Goal: Navigation & Orientation: Find specific page/section

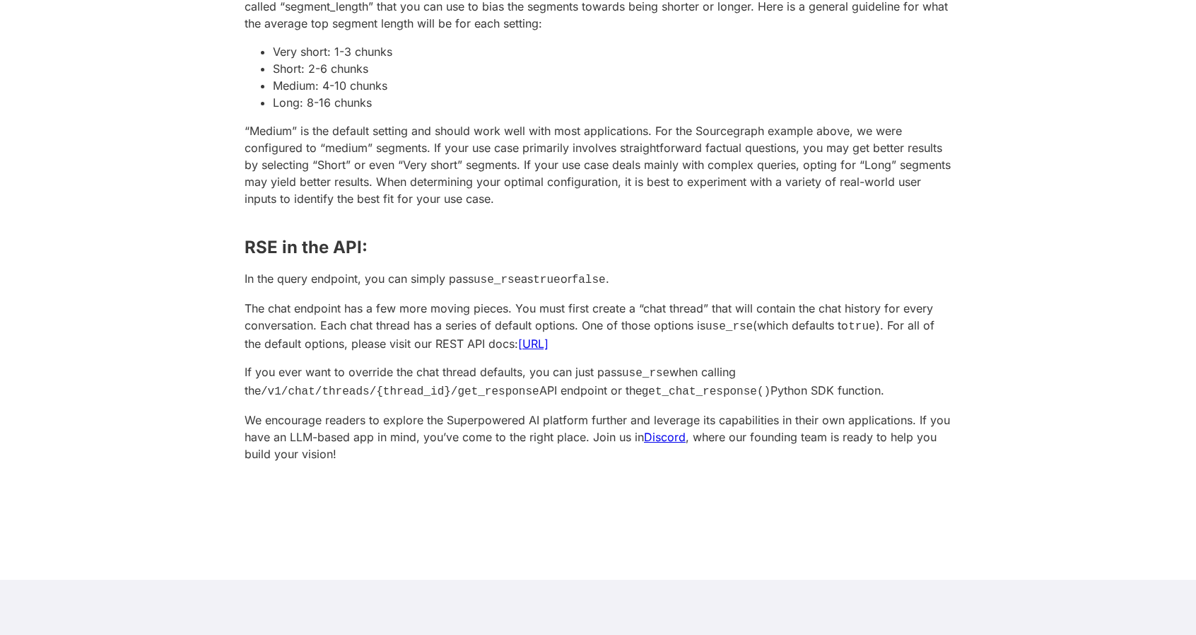
scroll to position [2481, 0]
click at [656, 428] on link "Discord" at bounding box center [665, 435] width 42 height 14
click at [549, 337] on link "https://docs.superpowered.ai/api/rest/index.html" at bounding box center [533, 342] width 30 height 14
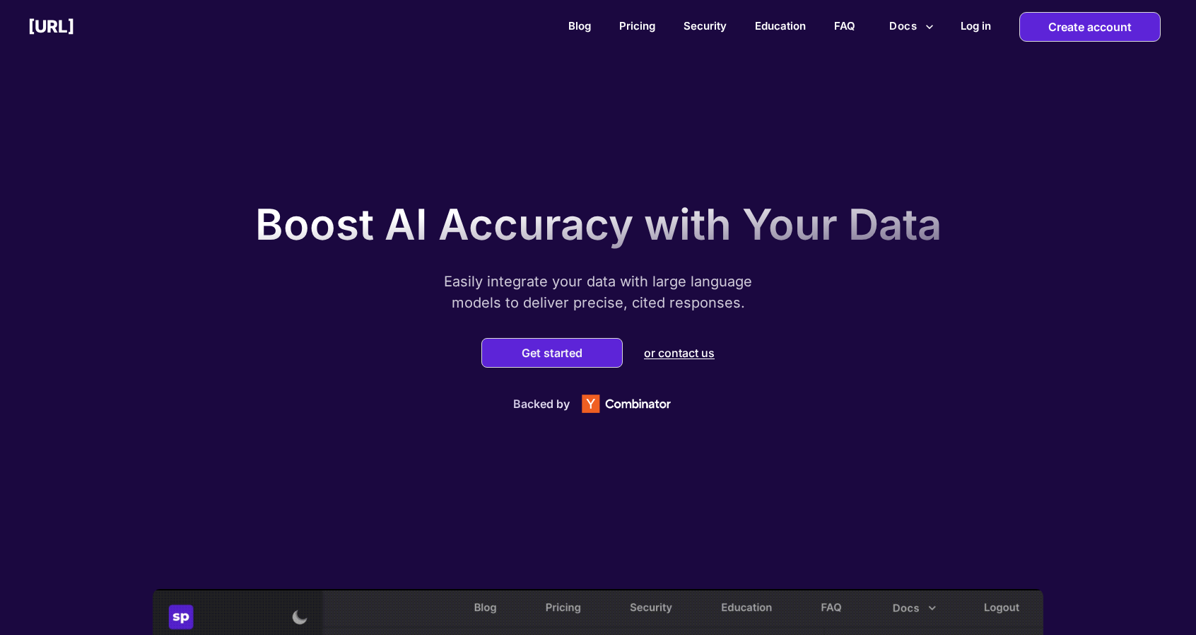
click at [905, 25] on button "Docs" at bounding box center [912, 26] width 56 height 27
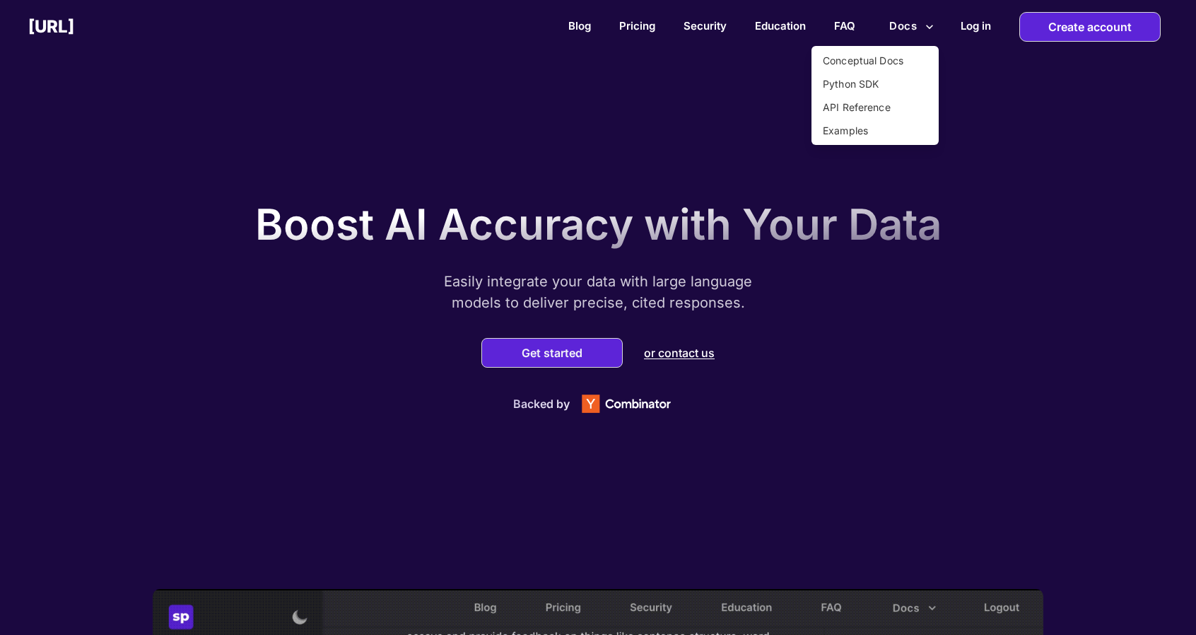
drag, startPoint x: 895, startPoint y: 293, endPoint x: 804, endPoint y: 343, distance: 103.5
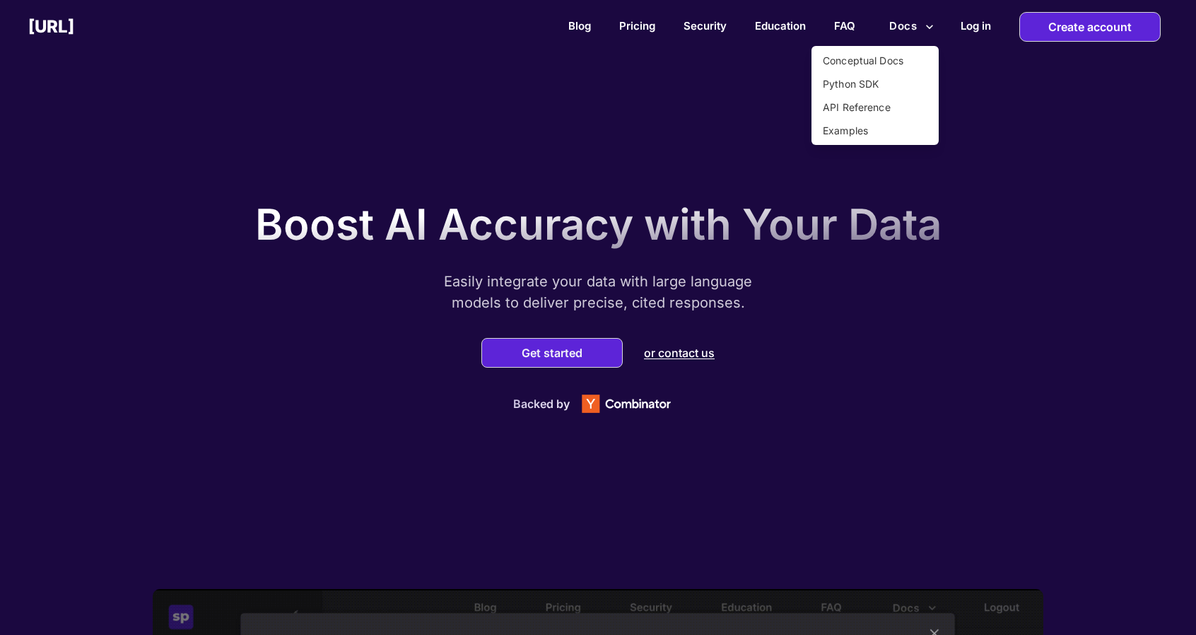
click at [804, 343] on div at bounding box center [598, 317] width 1196 height 635
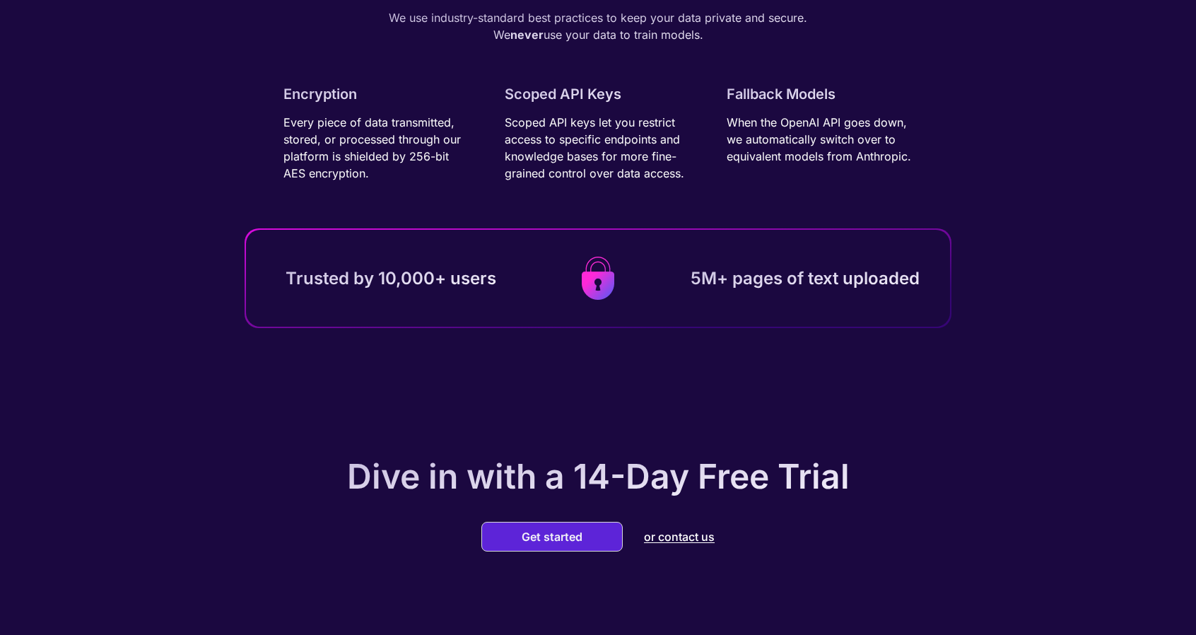
scroll to position [4318, 0]
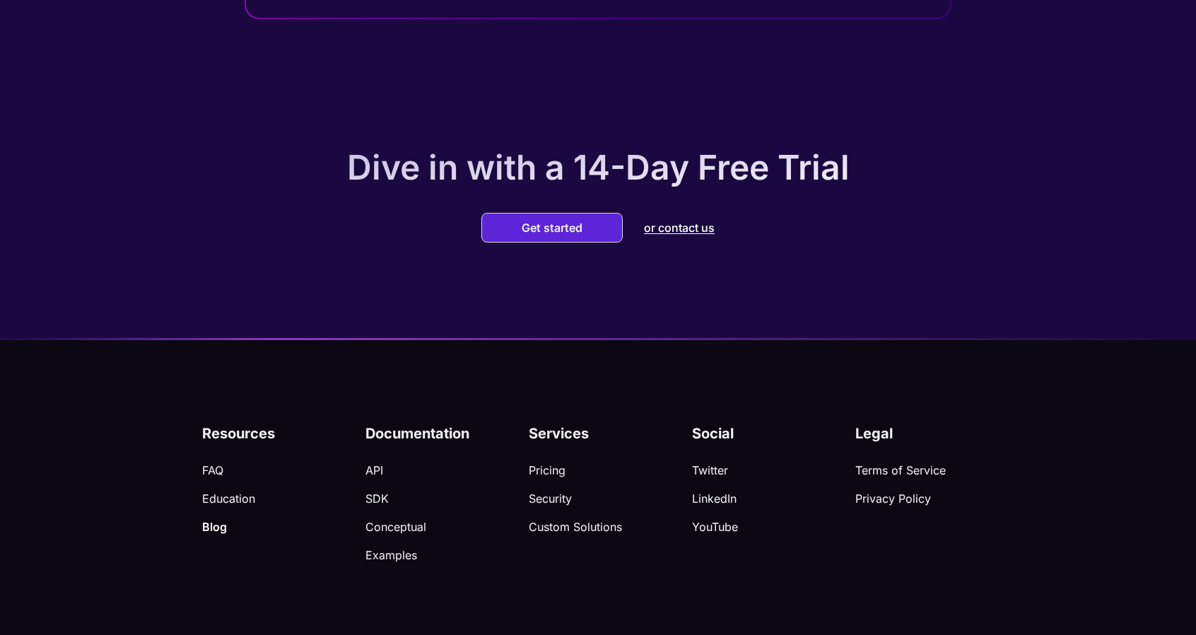
click at [209, 527] on p "Blog" at bounding box center [283, 527] width 163 height 14
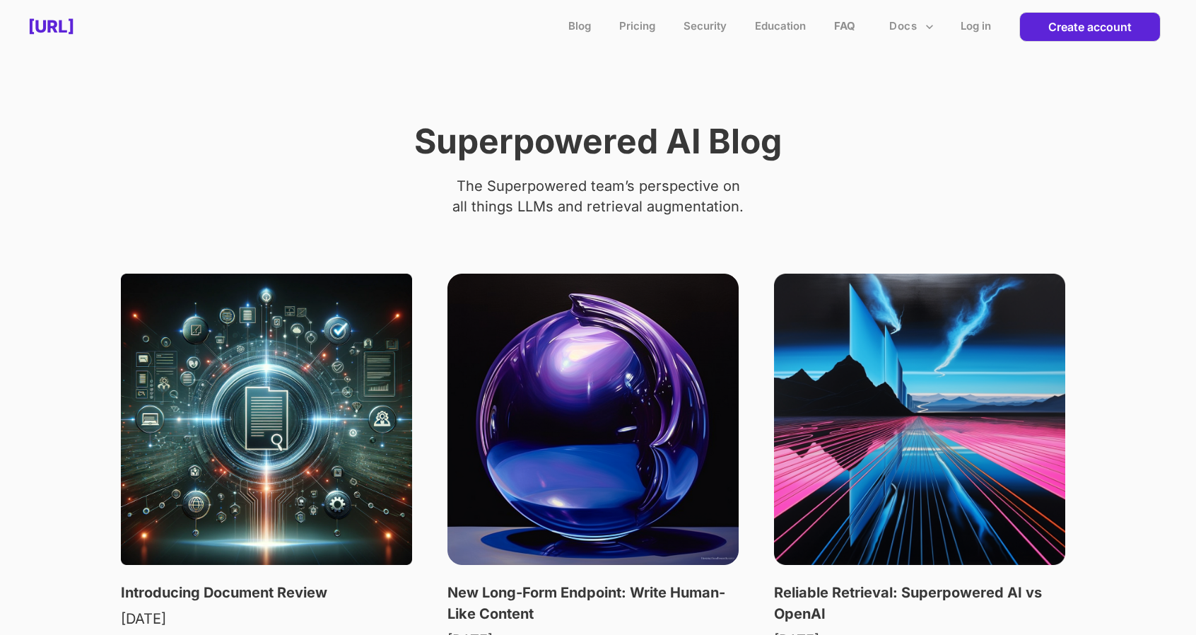
click at [840, 30] on link "FAQ" at bounding box center [844, 25] width 21 height 13
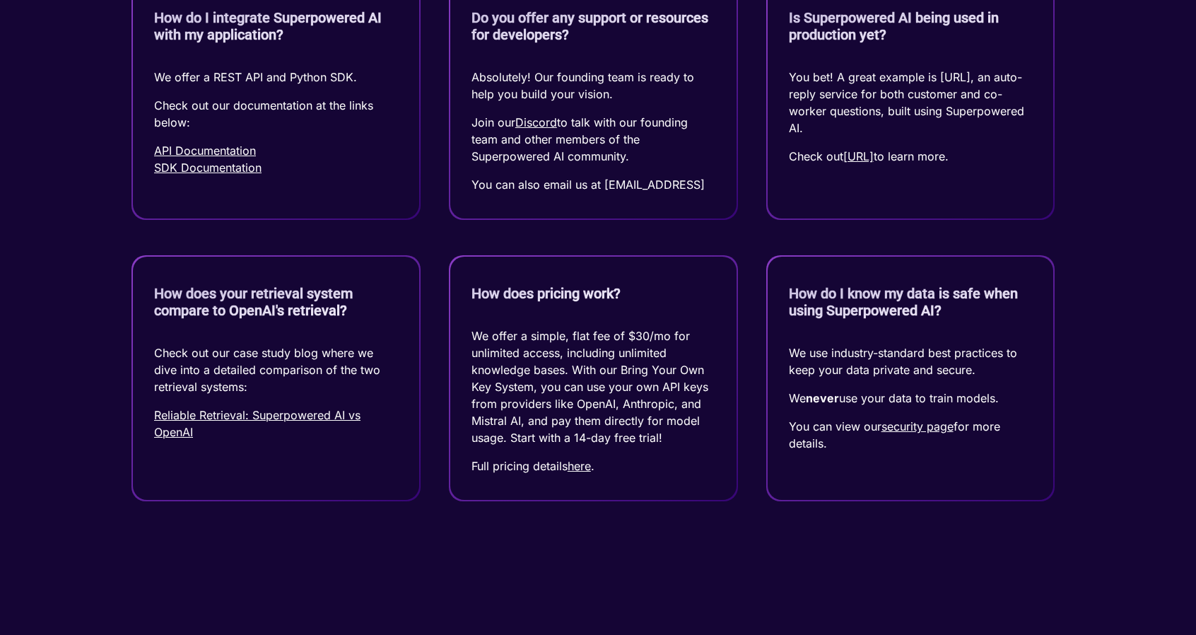
scroll to position [1862, 0]
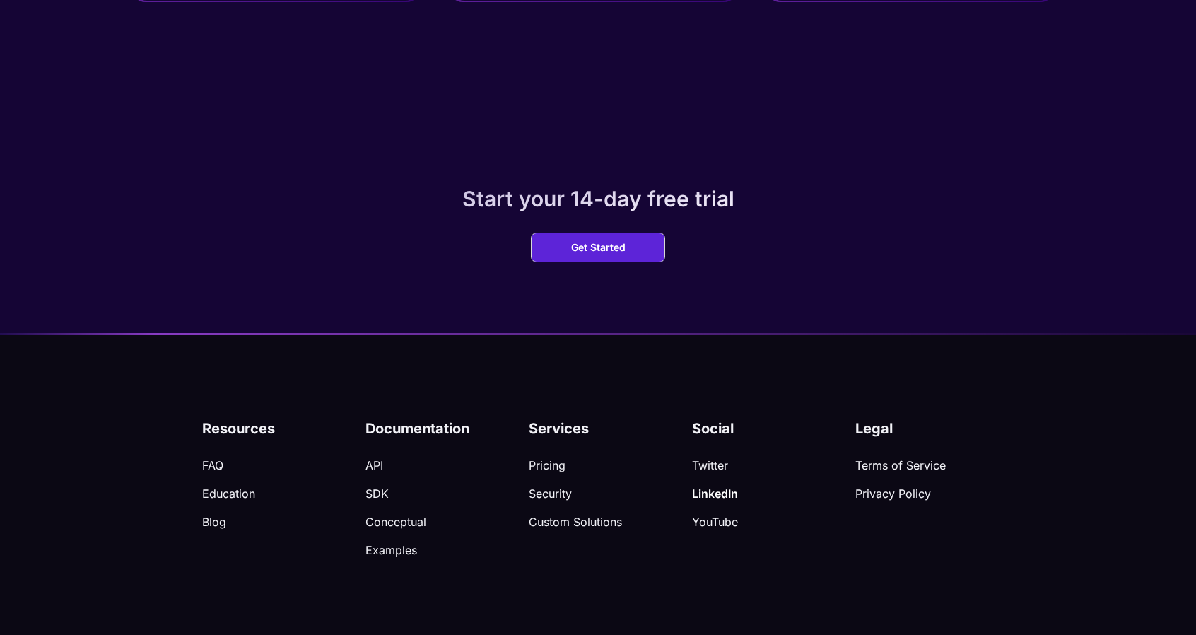
click at [720, 495] on p "LinkedIn" at bounding box center [773, 493] width 163 height 14
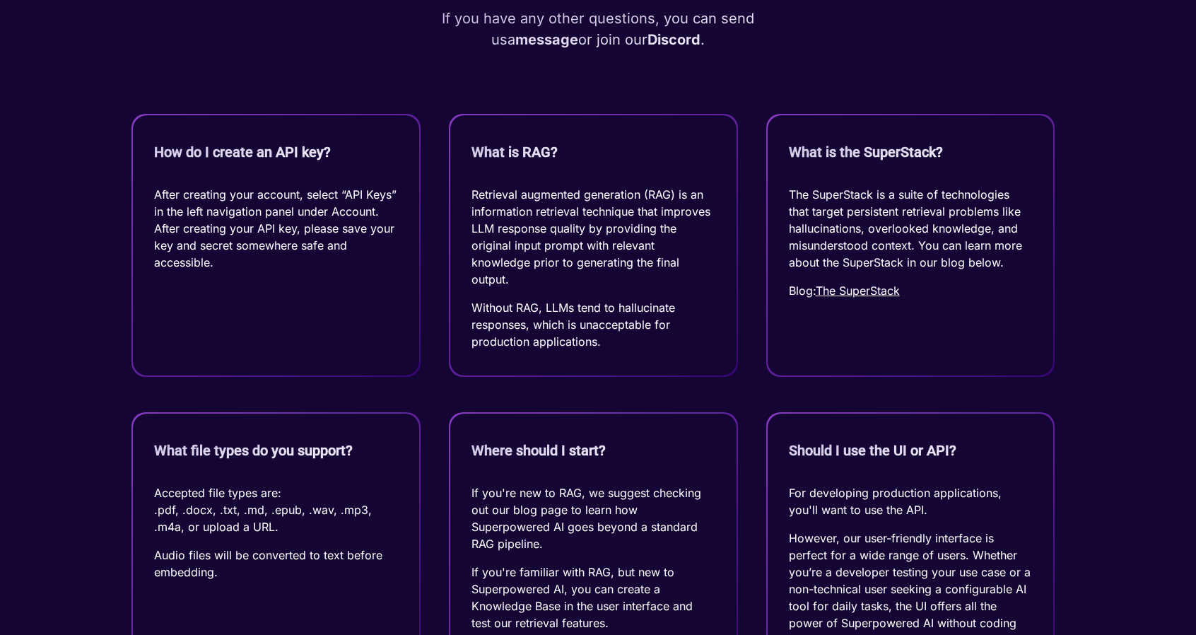
scroll to position [0, 0]
